Goal: Navigation & Orientation: Find specific page/section

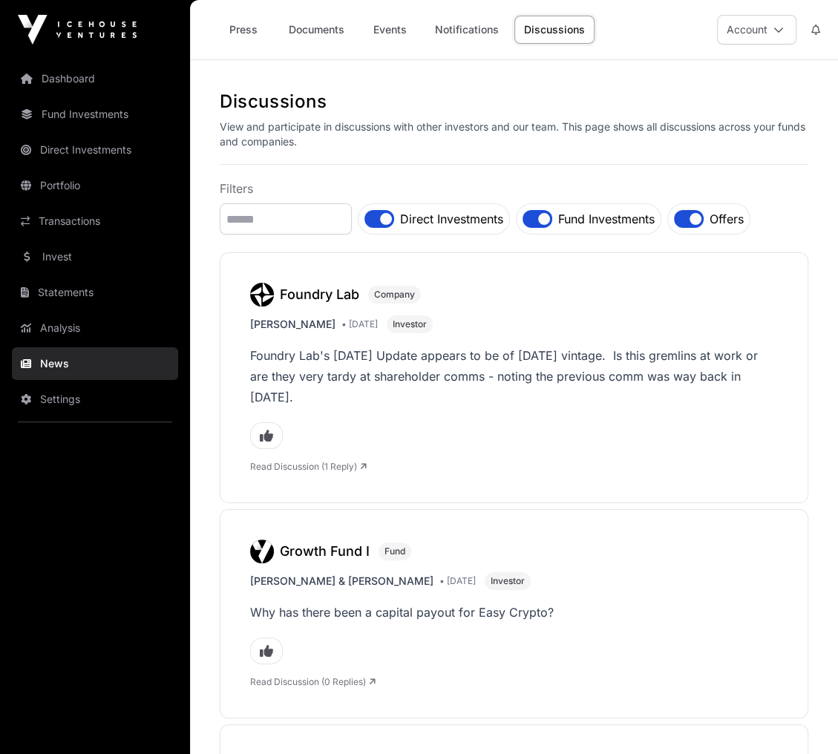
click at [71, 70] on link "Dashboard" at bounding box center [95, 78] width 166 height 33
click at [62, 190] on link "Portfolio" at bounding box center [95, 185] width 166 height 33
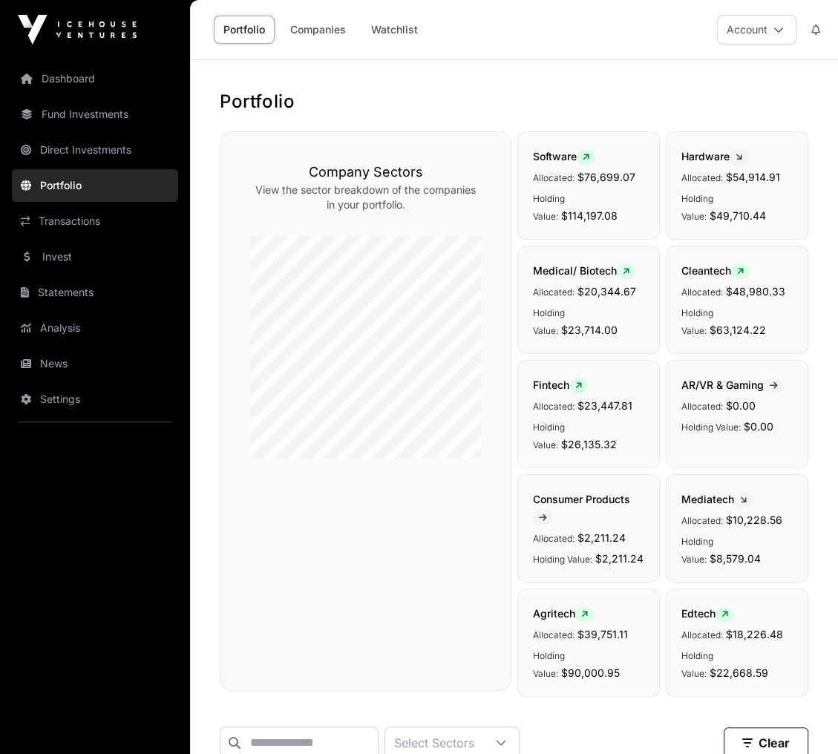
click at [47, 356] on link "News" at bounding box center [95, 363] width 166 height 33
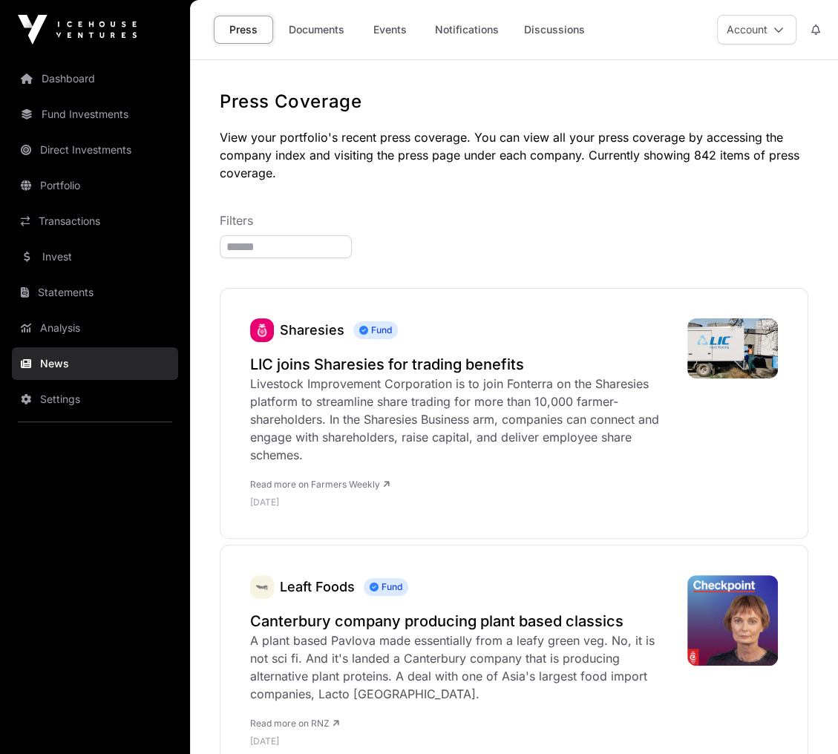
click at [380, 27] on link "Events" at bounding box center [389, 30] width 59 height 28
